Goal: Transaction & Acquisition: Purchase product/service

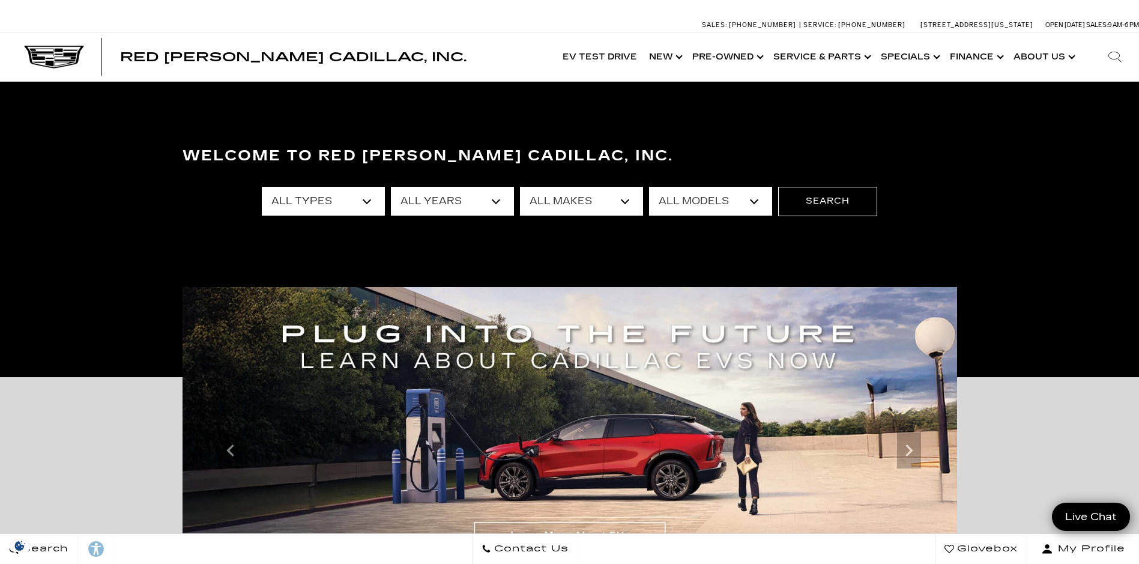
drag, startPoint x: 708, startPoint y: 61, endPoint x: 626, endPoint y: 84, distance: 85.0
click at [708, 61] on link "Show Pre-Owned" at bounding box center [727, 57] width 81 height 48
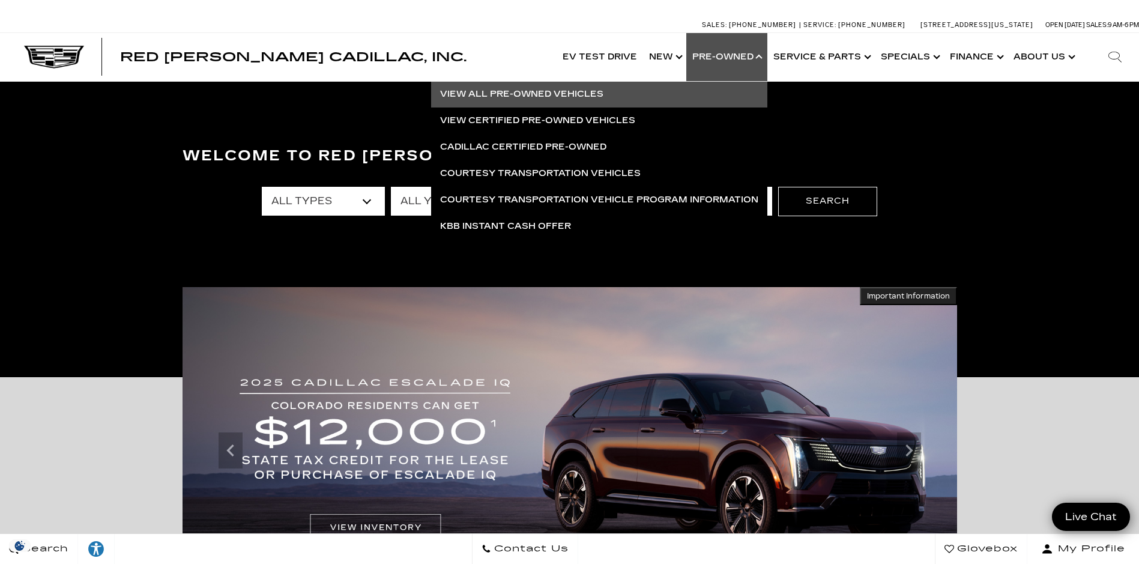
click at [563, 92] on link "View All Pre-Owned Vehicles" at bounding box center [599, 94] width 336 height 26
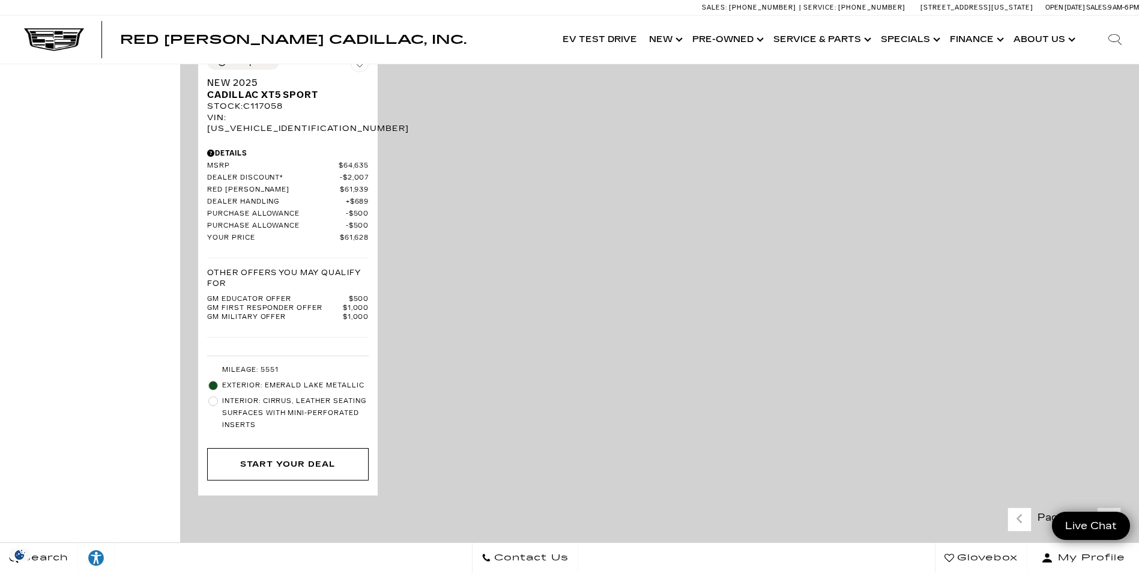
scroll to position [2703, 0]
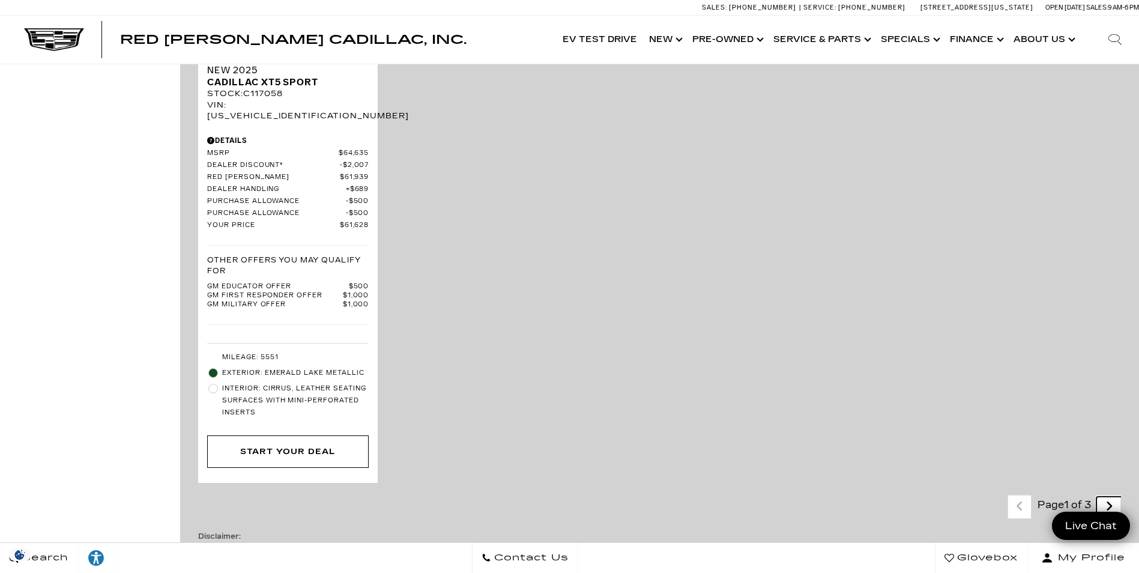
click at [1107, 497] on link "Next" at bounding box center [1110, 507] width 26 height 21
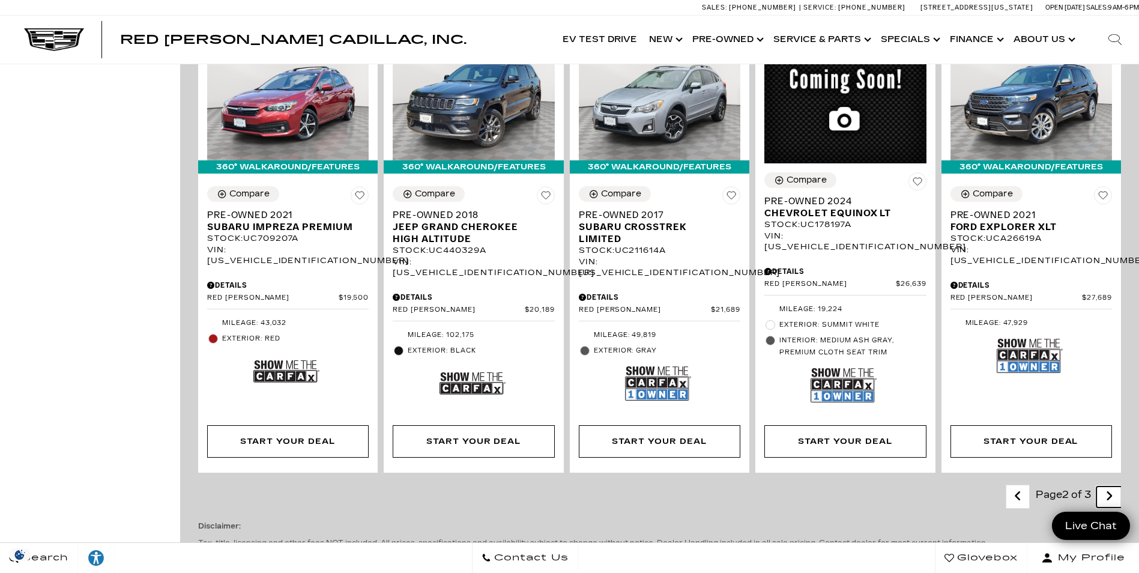
scroll to position [2042, 0]
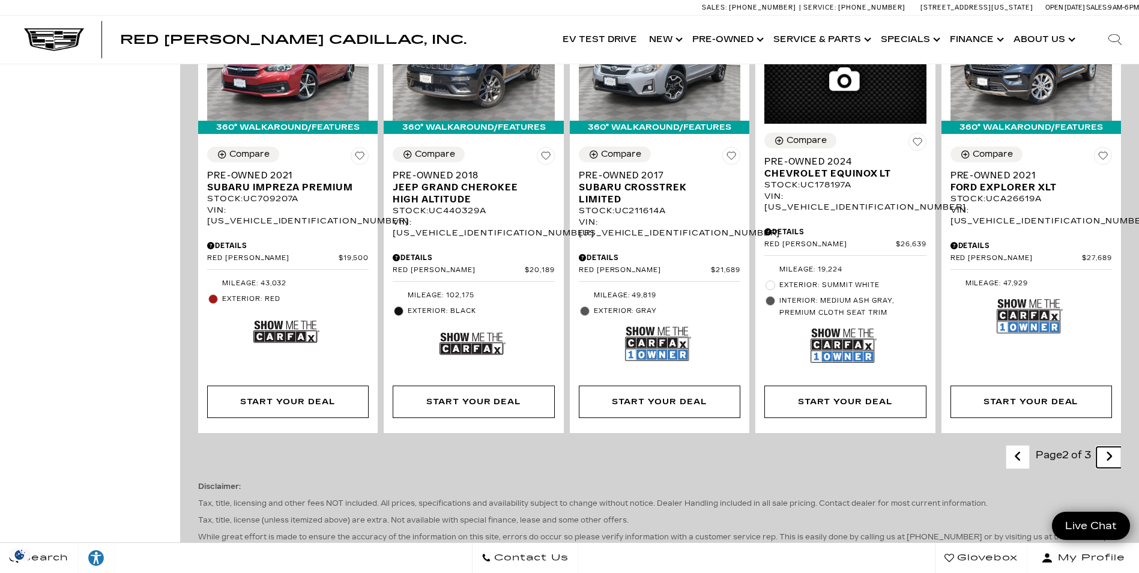
click at [1114, 447] on icon "next page" at bounding box center [1110, 456] width 8 height 19
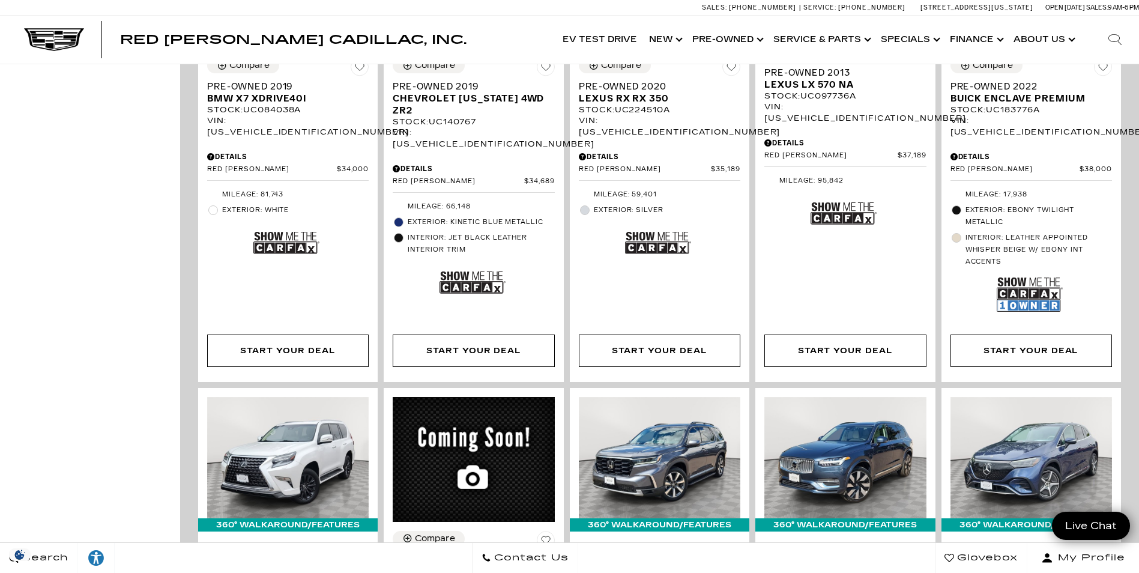
scroll to position [961, 0]
